Goal: Obtain resource: Download file/media

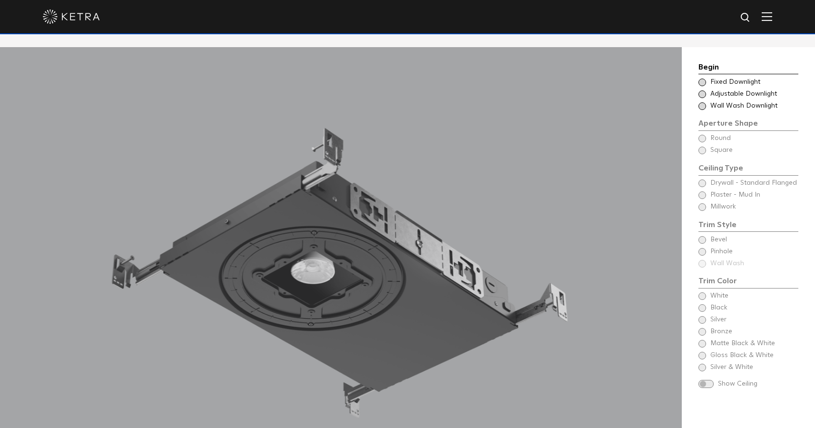
click at [705, 101] on div "Choose Aperture Shape - Wall Wash Wall Wash Downlight" at bounding box center [748, 106] width 100 height 10
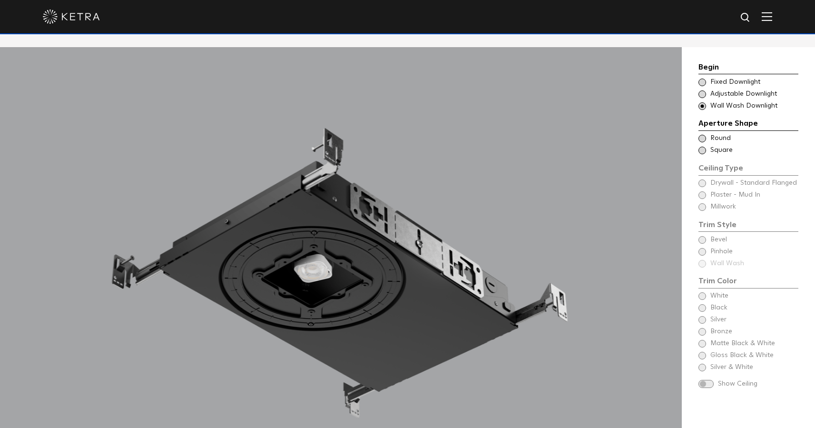
click at [704, 135] on span at bounding box center [702, 139] width 8 height 8
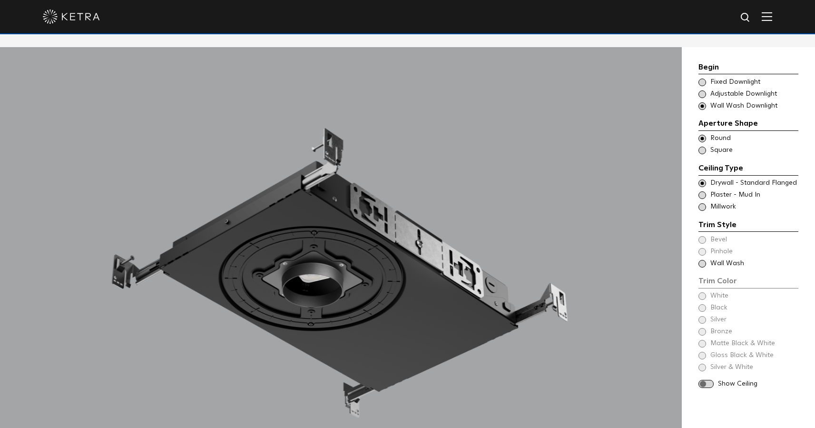
click at [700, 191] on span at bounding box center [702, 195] width 8 height 8
click at [701, 251] on div "Begin Choose Aperture Shape Fixed Downlight Choose Aperture Shape Adjustable Do…" at bounding box center [748, 224] width 100 height 327
click at [702, 250] on div "Begin Choose Aperture Shape Fixed Downlight Choose Aperture Shape Adjustable Do…" at bounding box center [748, 224] width 100 height 327
click at [707, 246] on div "Begin Choose Aperture Shape Fixed Downlight Choose Aperture Shape Adjustable Do…" at bounding box center [748, 224] width 100 height 327
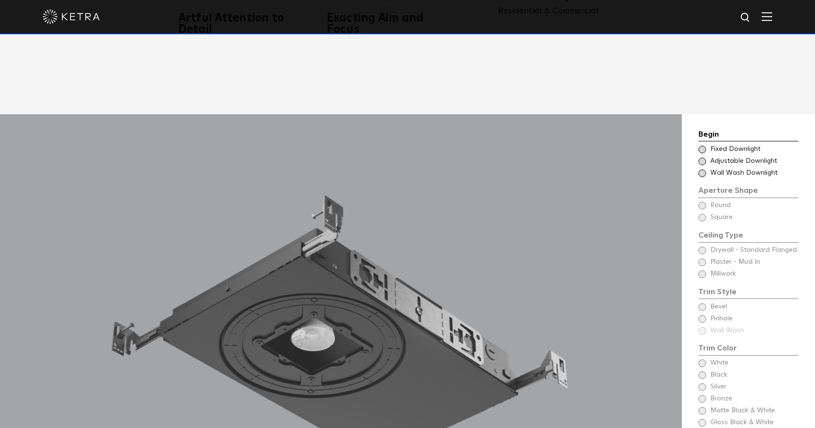
scroll to position [779, 0]
click at [707, 167] on div "Choose Aperture Shape - Wall Wash Wall Wash Downlight" at bounding box center [748, 172] width 100 height 10
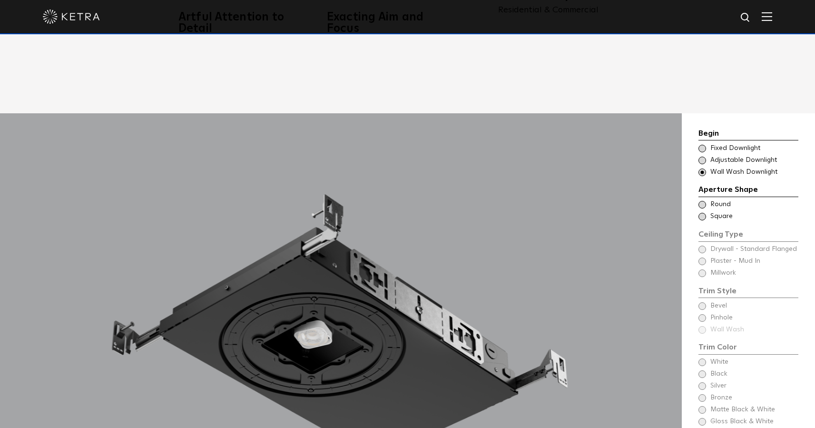
click at [704, 201] on span at bounding box center [702, 205] width 8 height 8
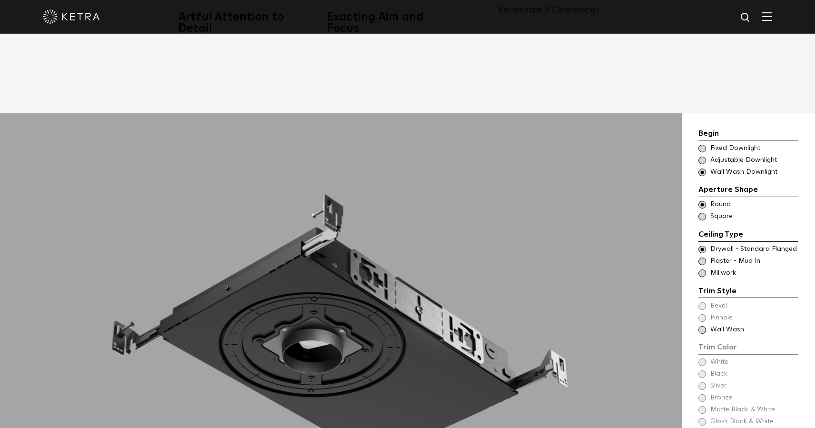
click at [705, 268] on div "Trim Style - Round - Flangeless - Wall Wash - Millwork Square - Millwork,Bevel …" at bounding box center [748, 273] width 100 height 10
click at [702, 326] on span at bounding box center [702, 330] width 8 height 8
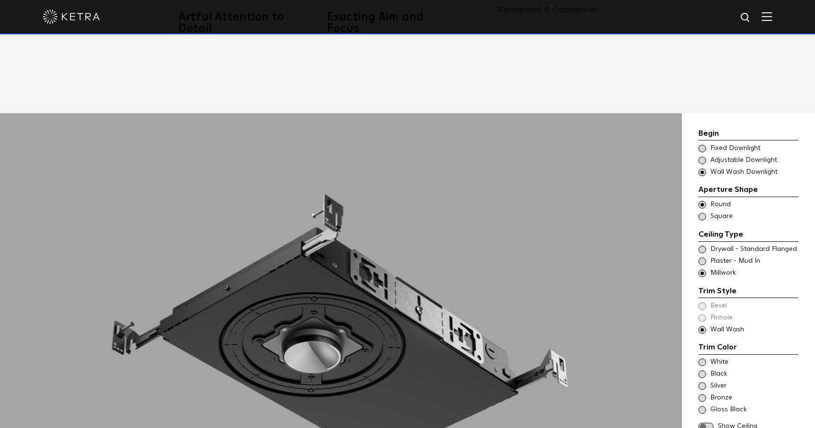
click at [703, 257] on span at bounding box center [702, 261] width 8 height 8
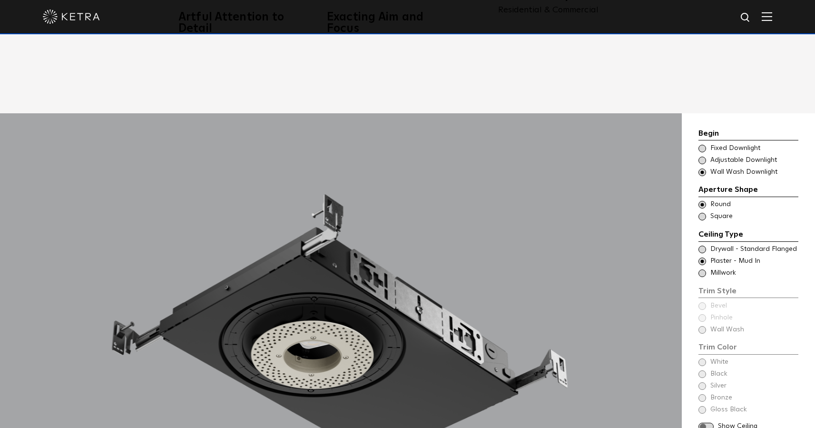
click at [703, 317] on div "Begin Choose Aperture Shape Fixed Downlight Choose Aperture Shape Adjustable Do…" at bounding box center [748, 278] width 100 height 303
click at [703, 315] on div "Begin Choose Aperture Shape Fixed Downlight Choose Aperture Shape Adjustable Do…" at bounding box center [748, 278] width 100 height 303
click at [702, 315] on div "Begin Choose Aperture Shape Fixed Downlight Choose Aperture Shape Adjustable Do…" at bounding box center [748, 278] width 100 height 303
click at [700, 269] on span at bounding box center [702, 273] width 8 height 8
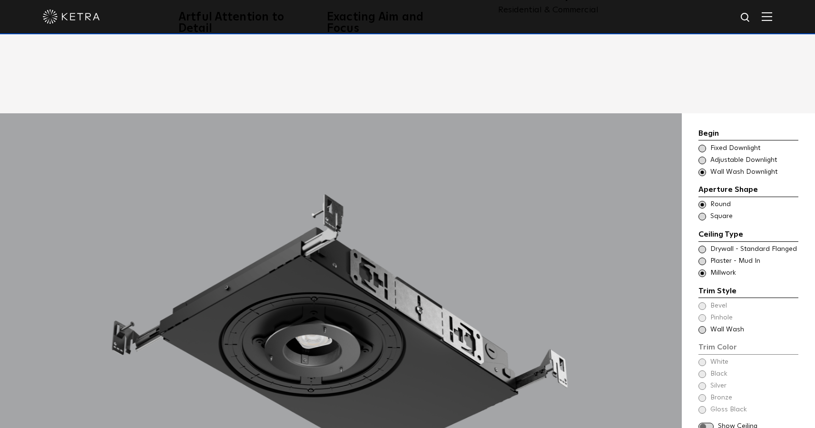
click at [709, 325] on div "Trim Color - Round - Flangeless - Wall Wash - Millwork Wall Wash" at bounding box center [748, 330] width 100 height 10
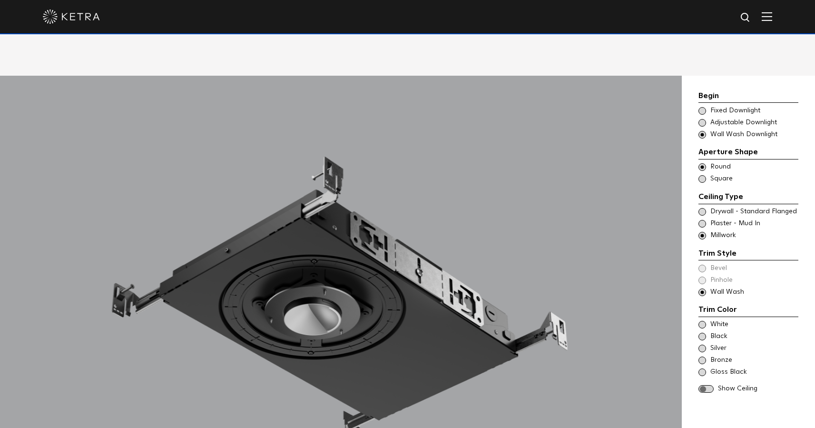
scroll to position [855, 0]
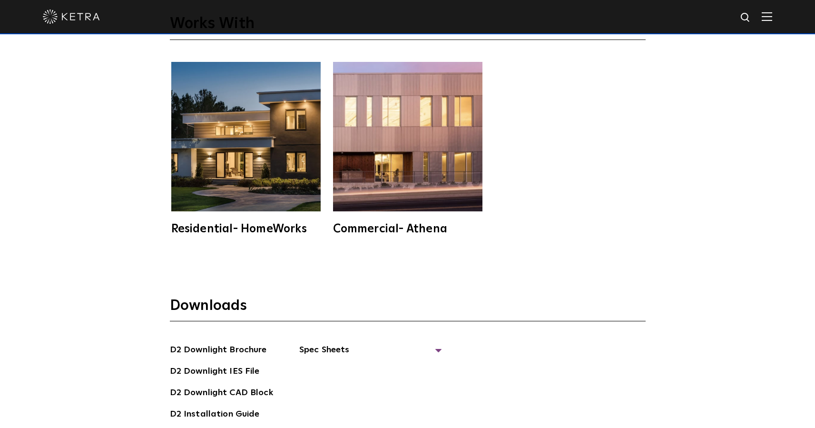
scroll to position [2587, 0]
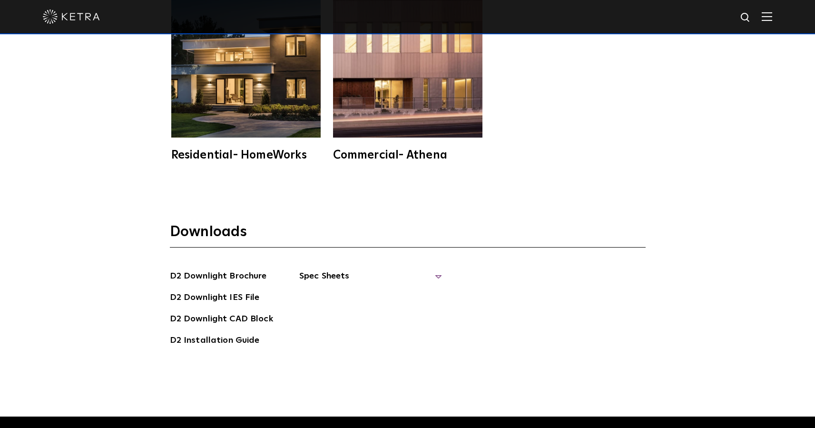
click at [332, 269] on span "Spec Sheets" at bounding box center [370, 279] width 143 height 21
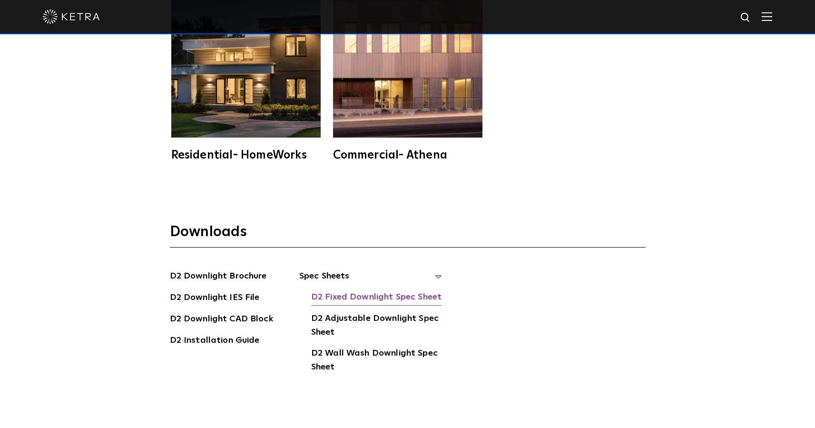
click at [374, 290] on link "D2 Fixed Downlight Spec Sheet" at bounding box center [376, 297] width 130 height 15
click at [371, 311] on link "D2 Adjustable Downlight Spec Sheet" at bounding box center [376, 325] width 131 height 29
click at [358, 346] on link "D2 Wall Wash Downlight Spec Sheet" at bounding box center [376, 360] width 131 height 29
